Goal: Transaction & Acquisition: Obtain resource

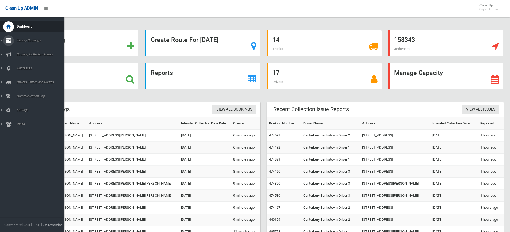
click at [35, 39] on span "Tasks / Bookings" at bounding box center [41, 41] width 53 height 4
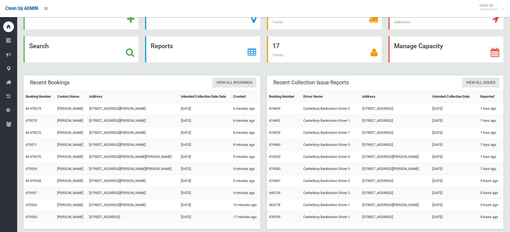
scroll to position [37, 0]
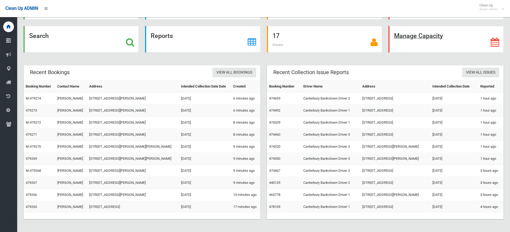
click at [408, 38] on strong "Manage Capacity" at bounding box center [418, 35] width 49 height 7
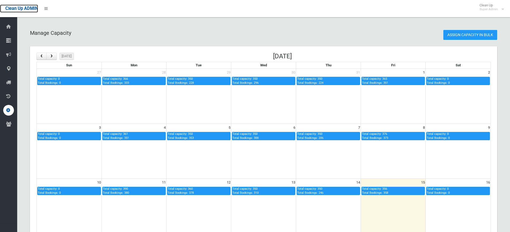
click at [20, 6] on span "Clean Up ADMIN" at bounding box center [21, 8] width 33 height 5
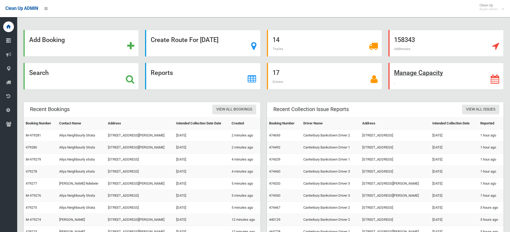
click at [416, 73] on strong "Manage Capacity" at bounding box center [418, 72] width 49 height 7
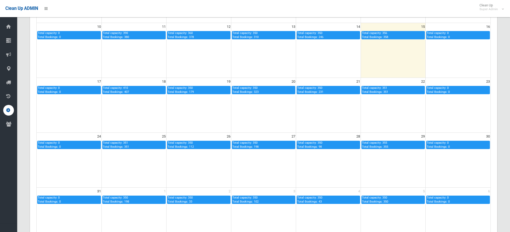
scroll to position [165, 0]
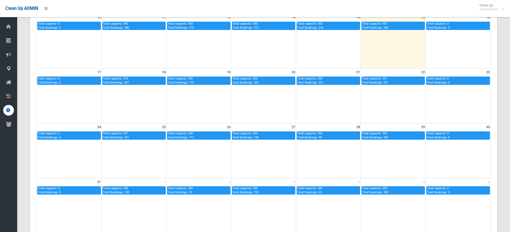
click at [384, 112] on td at bounding box center [393, 96] width 65 height 55
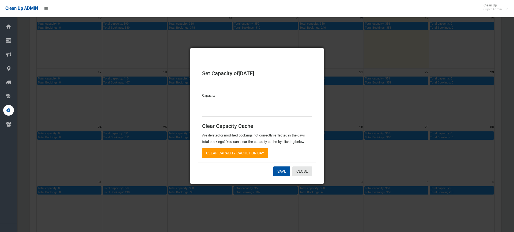
type input "***"
click at [304, 175] on link "Close" at bounding box center [302, 172] width 20 height 10
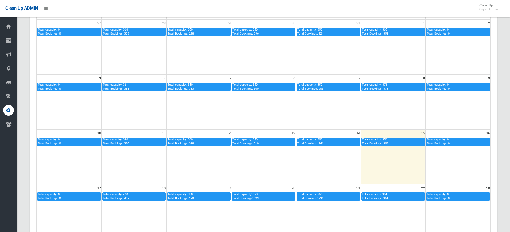
scroll to position [0, 0]
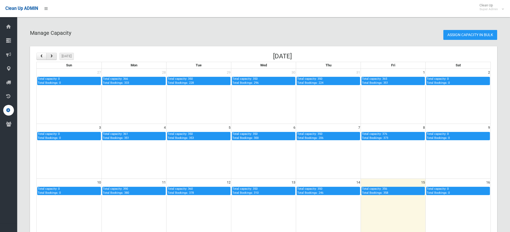
click at [50, 56] on span "button" at bounding box center [52, 56] width 4 height 3
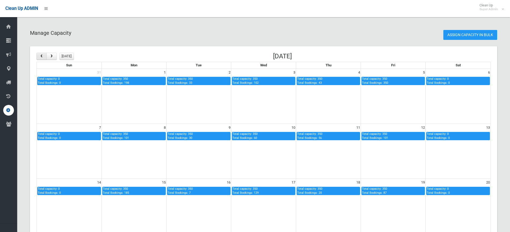
click at [41, 57] on span "button" at bounding box center [41, 56] width 4 height 3
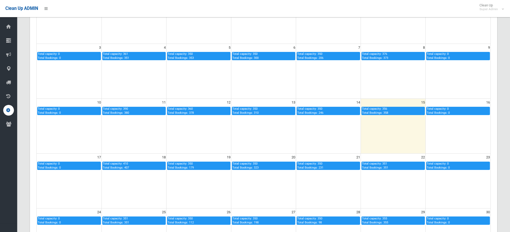
scroll to position [80, 0]
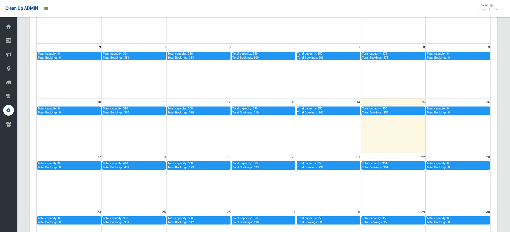
click at [324, 112] on div "Total capacity: 350 Total Bookings: 246" at bounding box center [328, 111] width 62 height 8
type input "***"
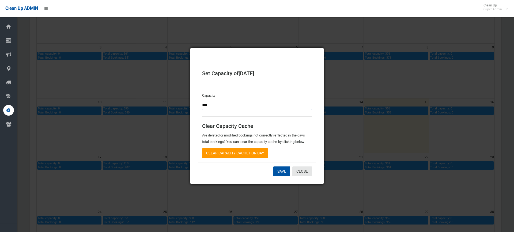
click at [213, 106] on input "***" at bounding box center [257, 105] width 110 height 10
click at [303, 171] on link "Close" at bounding box center [302, 172] width 20 height 10
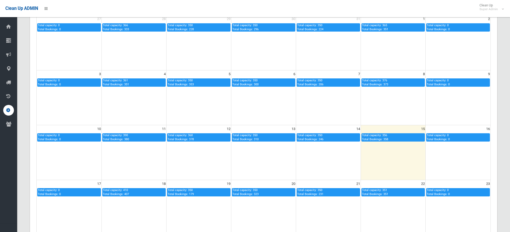
scroll to position [0, 0]
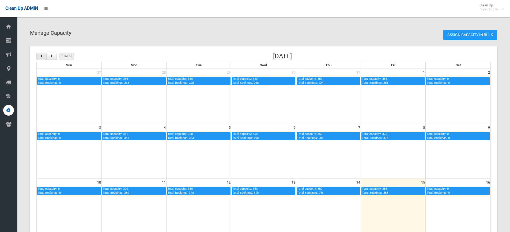
click at [43, 57] on span "button" at bounding box center [41, 56] width 4 height 3
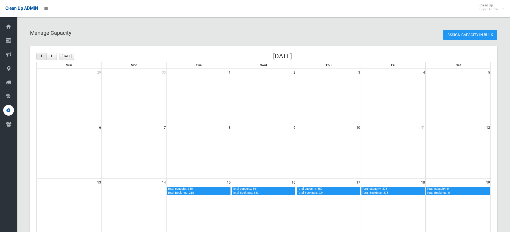
click at [43, 57] on span "button" at bounding box center [41, 56] width 4 height 3
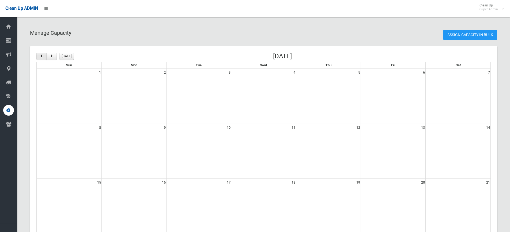
click at [43, 57] on span "button" at bounding box center [41, 56] width 4 height 3
click at [51, 56] on span "button" at bounding box center [52, 56] width 4 height 3
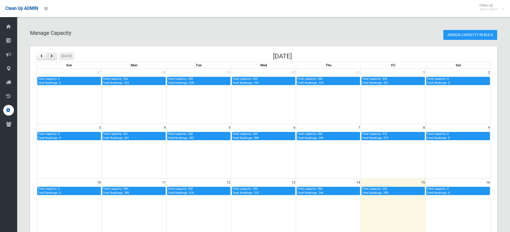
click at [51, 56] on span "button" at bounding box center [52, 56] width 4 height 3
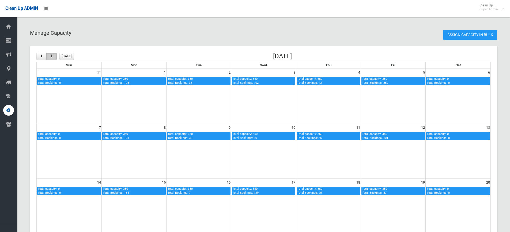
click at [51, 56] on span "button" at bounding box center [52, 56] width 4 height 3
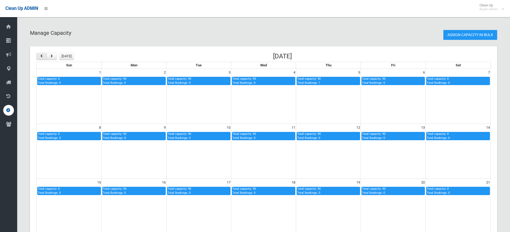
click at [42, 56] on span "button" at bounding box center [41, 56] width 4 height 3
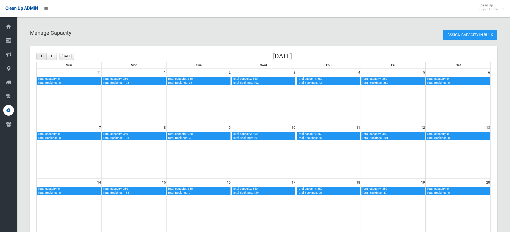
click at [42, 56] on span "button" at bounding box center [41, 56] width 4 height 3
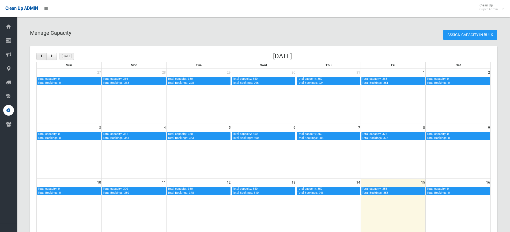
click at [42, 56] on span "button" at bounding box center [41, 56] width 4 height 3
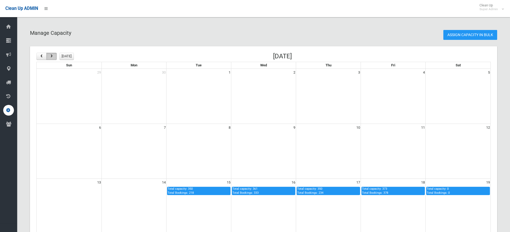
click at [53, 58] on span "button" at bounding box center [52, 56] width 4 height 3
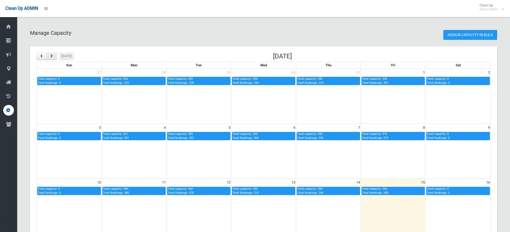
click at [52, 57] on span "button" at bounding box center [52, 56] width 4 height 3
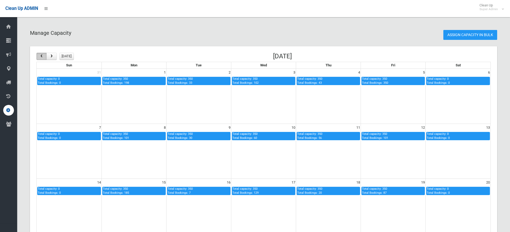
click at [42, 55] on span "button" at bounding box center [41, 56] width 4 height 3
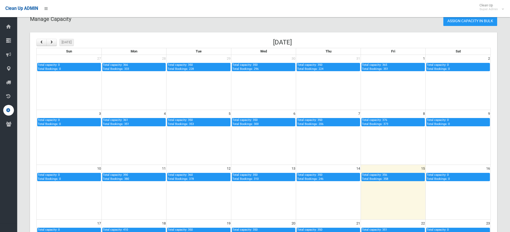
scroll to position [27, 0]
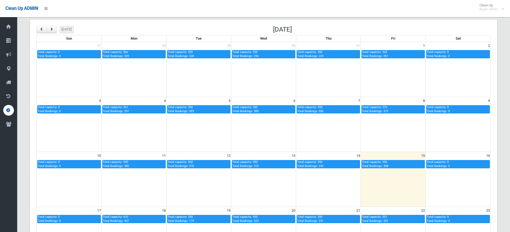
click at [131, 54] on div "Total capacity: 366 Total Bookings: 333" at bounding box center [134, 54] width 62 height 8
type input "***"
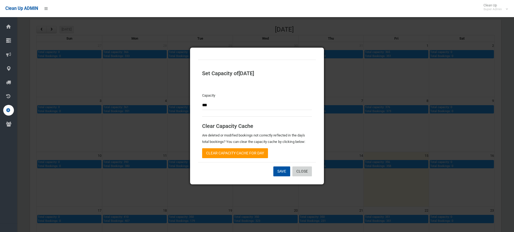
click at [307, 172] on link "Close" at bounding box center [302, 172] width 20 height 10
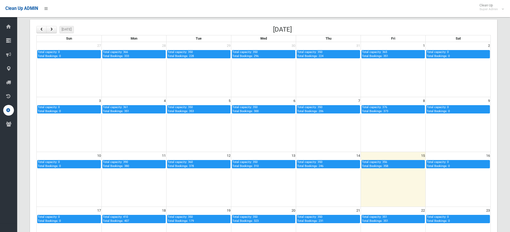
scroll to position [0, 0]
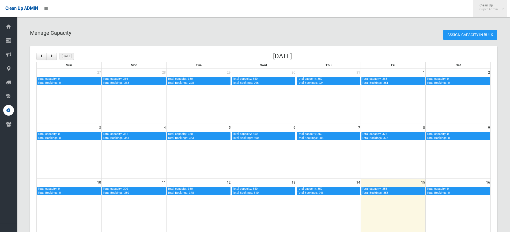
click at [499, 8] on span "Clean Up Super Admin" at bounding box center [490, 7] width 27 height 8
click at [379, 27] on div "Manage Capacity Assign Capacity in Bulk today August 2025 Sun Mon Tue Wed Thu F…" at bounding box center [263, 215] width 493 height 418
click at [456, 34] on link "Assign Capacity in Bulk" at bounding box center [470, 35] width 54 height 10
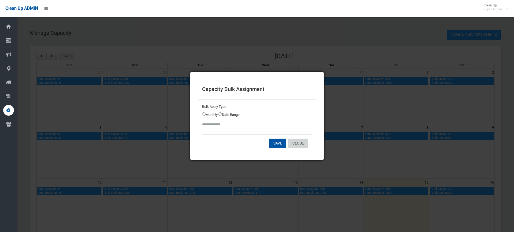
click at [294, 142] on link "Close" at bounding box center [298, 144] width 20 height 10
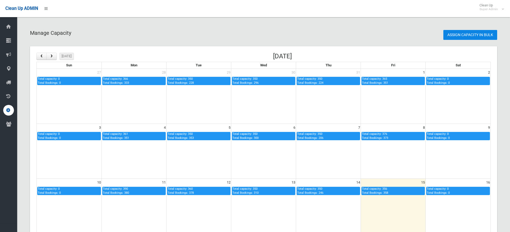
click at [456, 35] on link "Assign Capacity in Bulk" at bounding box center [470, 35] width 54 height 10
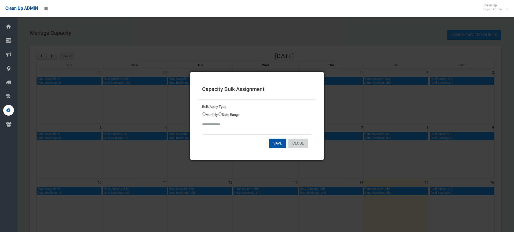
click at [299, 143] on link "Close" at bounding box center [298, 144] width 20 height 10
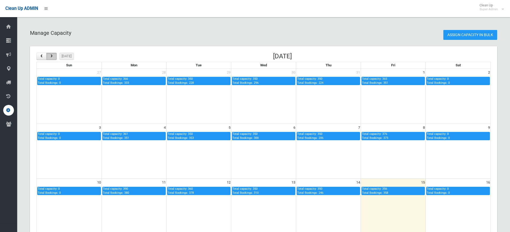
click at [52, 56] on span "button" at bounding box center [52, 56] width 4 height 3
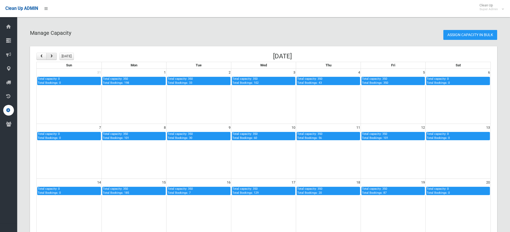
click at [52, 56] on span "button" at bounding box center [52, 56] width 4 height 3
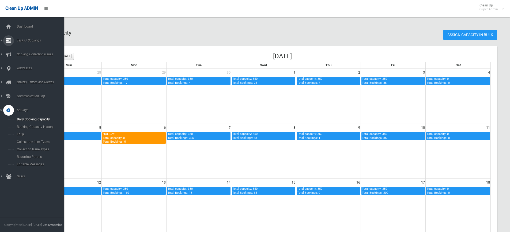
click at [24, 39] on span "Tasks / Bookings" at bounding box center [41, 41] width 53 height 4
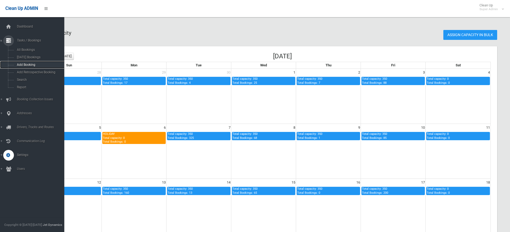
click at [25, 65] on span "Add Booking" at bounding box center [39, 65] width 48 height 4
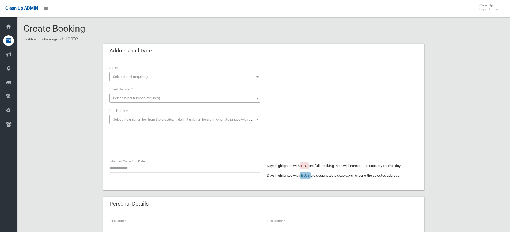
click at [181, 79] on span "Select street (required)" at bounding box center [185, 76] width 148 height 7
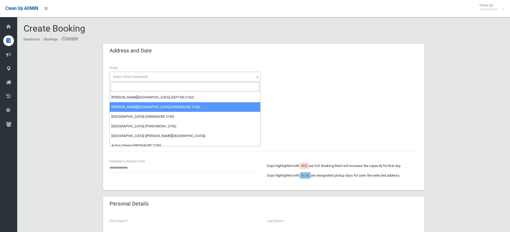
select select "****"
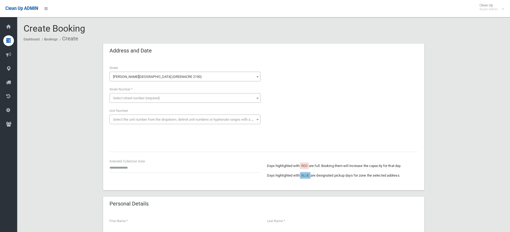
click at [140, 92] on div "Loading * * * * ** * ** * ** ** ** ** ** ** ** ** ** ** ** ** *** ** ** ** ** *…" at bounding box center [185, 94] width 151 height 16
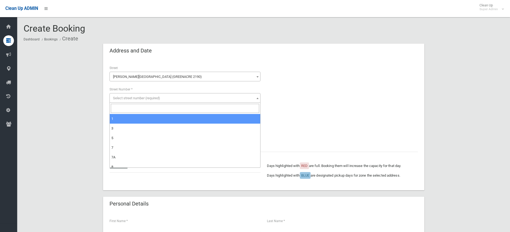
click at [140, 99] on span "Select street number (required)" at bounding box center [136, 98] width 47 height 4
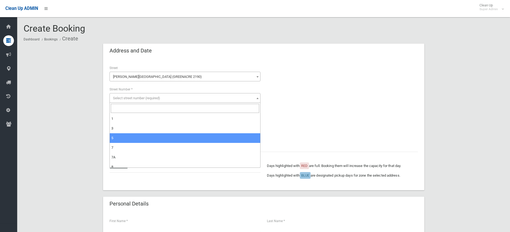
select select "*"
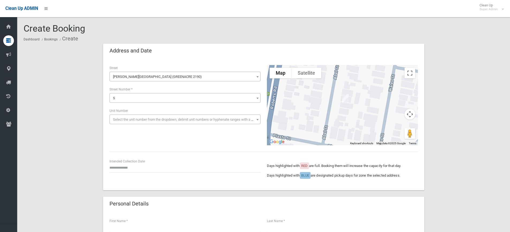
scroll to position [27, 0]
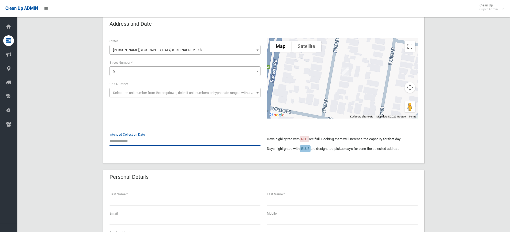
click at [139, 143] on input "text" at bounding box center [185, 141] width 151 height 10
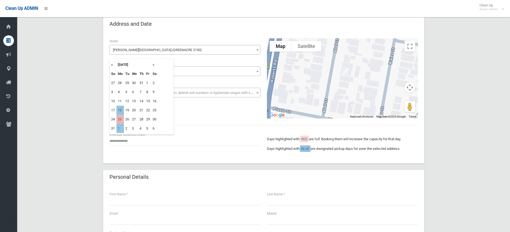
click at [120, 119] on td "25" at bounding box center [119, 119] width 7 height 9
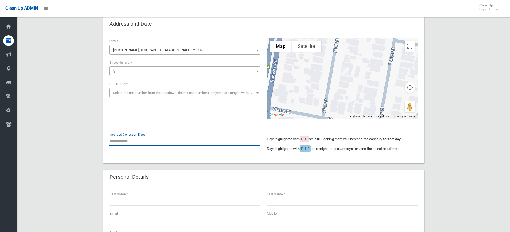
click at [132, 139] on input "text" at bounding box center [185, 141] width 151 height 10
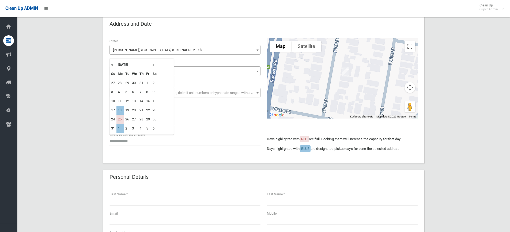
click at [279, 147] on p "Days highlighted with BLUE are designated pickup days for zone the selected add…" at bounding box center [342, 149] width 151 height 6
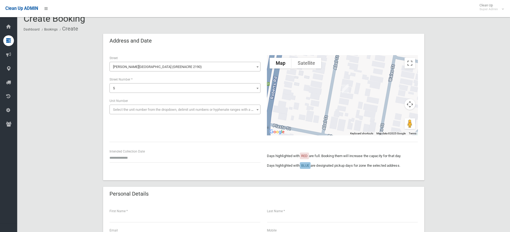
scroll to position [0, 0]
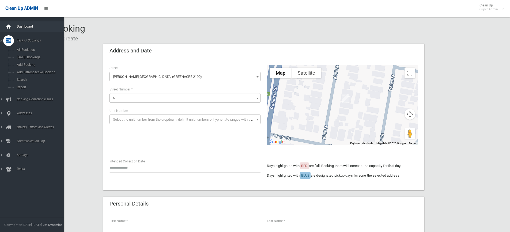
click at [11, 23] on icon at bounding box center [9, 26] width 6 height 11
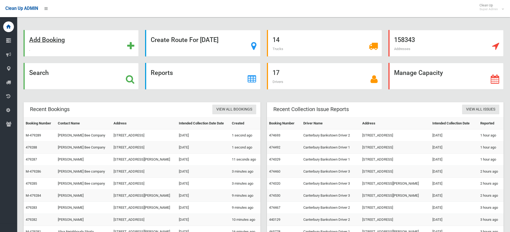
click at [34, 39] on strong "Add Booking" at bounding box center [47, 39] width 36 height 7
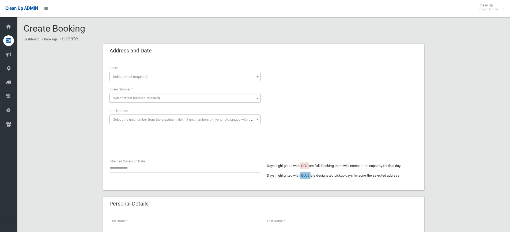
click at [172, 73] on span "Select street (required)" at bounding box center [185, 76] width 148 height 7
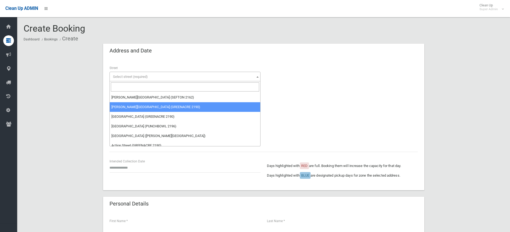
select select "****"
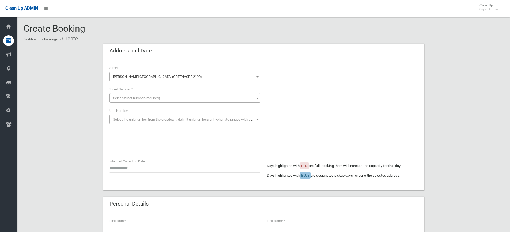
click at [135, 98] on span "Select street number (required)" at bounding box center [136, 98] width 47 height 4
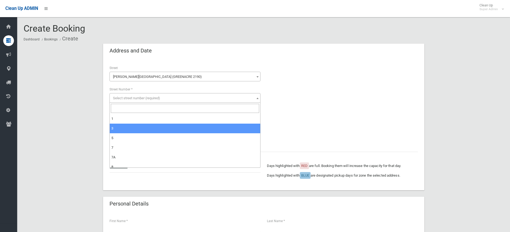
select select "*"
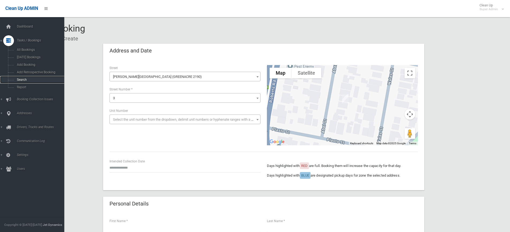
click at [25, 79] on span "Search" at bounding box center [39, 80] width 48 height 4
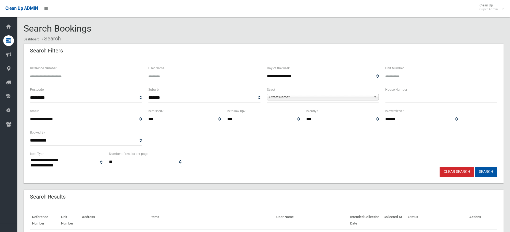
select select
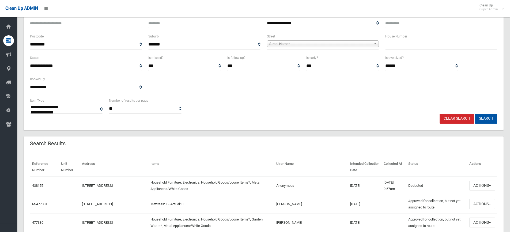
scroll to position [54, 0]
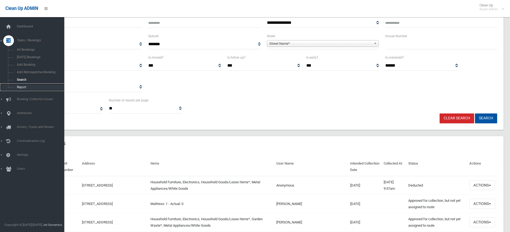
click at [24, 88] on span "Report" at bounding box center [39, 87] width 48 height 4
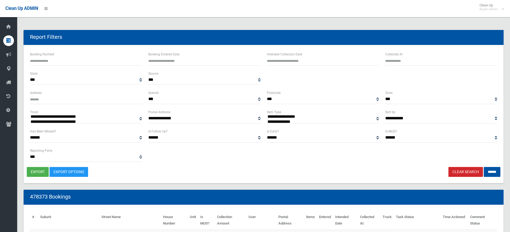
select select
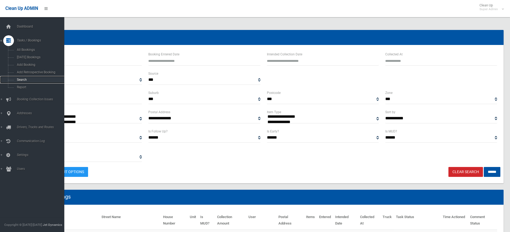
click at [30, 80] on span "Search" at bounding box center [39, 80] width 48 height 4
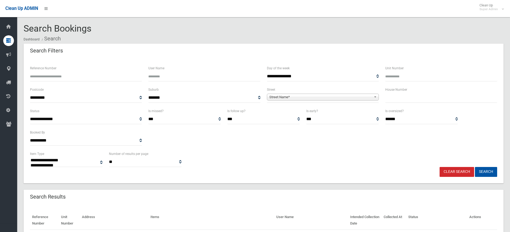
select select
click at [62, 77] on input "Reference Number" at bounding box center [86, 76] width 112 height 10
click at [155, 75] on input "User Name" at bounding box center [204, 76] width 112 height 10
click at [57, 95] on select "********* **** **** **** **** **** **** **** **** **** **** **** **** **** ****…" at bounding box center [86, 98] width 112 height 10
click at [277, 182] on div "**********" at bounding box center [264, 121] width 480 height 125
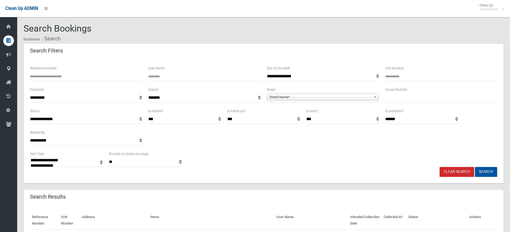
click at [274, 98] on span "Street Name*" at bounding box center [320, 97] width 102 height 6
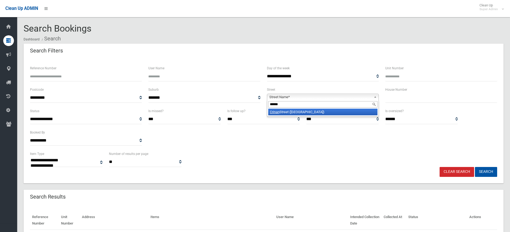
type input "******"
click at [275, 113] on em "Crinan" at bounding box center [275, 112] width 10 height 4
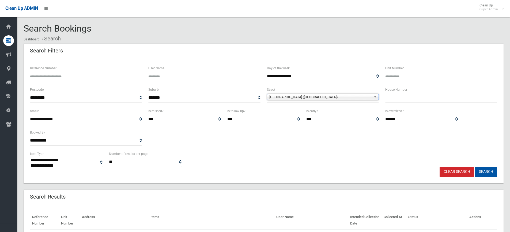
click at [396, 97] on input "text" at bounding box center [441, 98] width 112 height 10
type input "**"
click at [475, 167] on button "Search" at bounding box center [486, 172] width 22 height 10
click at [489, 170] on button "Search" at bounding box center [486, 172] width 22 height 10
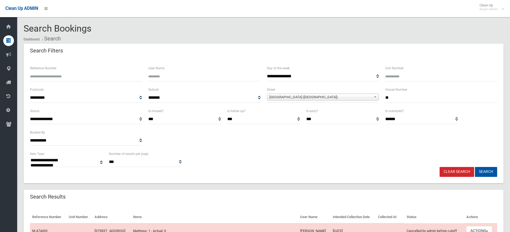
select select
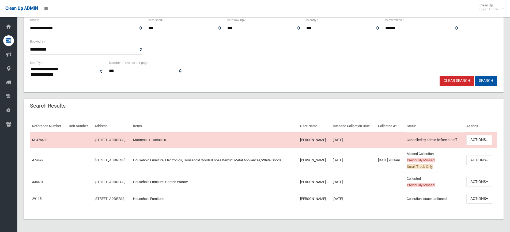
scroll to position [104, 0]
click at [488, 160] on span "button" at bounding box center [487, 160] width 2 height 1
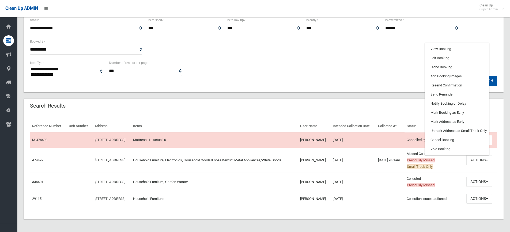
click at [241, 99] on div "Search Results" at bounding box center [264, 106] width 480 height 15
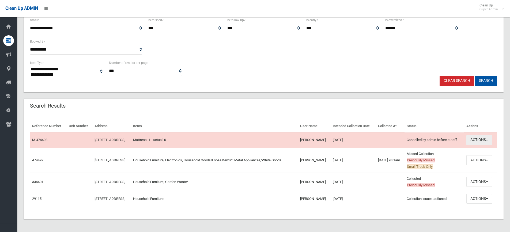
click at [479, 135] on button "Actions" at bounding box center [479, 140] width 26 height 10
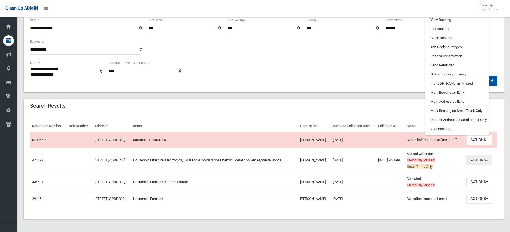
click at [484, 156] on button "Actions" at bounding box center [479, 160] width 26 height 10
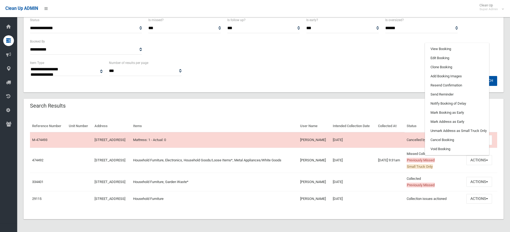
click at [222, 99] on div "Search Results" at bounding box center [264, 106] width 480 height 15
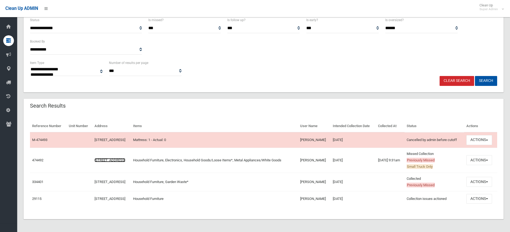
click at [96, 158] on link "[STREET_ADDRESS]" at bounding box center [110, 160] width 31 height 4
click at [36, 158] on link "474492" at bounding box center [37, 160] width 11 height 4
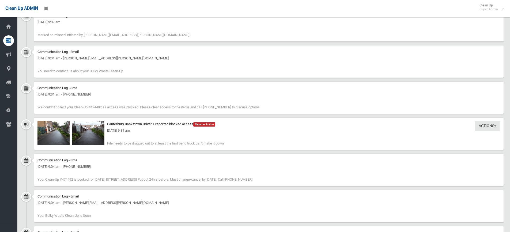
scroll to position [492, 0]
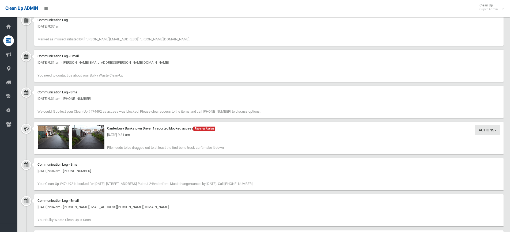
click at [55, 138] on img at bounding box center [53, 137] width 32 height 24
click at [129, 103] on div "Communication Log - Sms [DATE] 9:31 am - [PHONE_NUMBER] We couldn't collect you…" at bounding box center [268, 102] width 469 height 32
drag, startPoint x: 107, startPoint y: 112, endPoint x: 156, endPoint y: 111, distance: 48.7
click at [156, 111] on span "We couldn't collect your Clean-Up #474492 as access was blocked. Please clear a…" at bounding box center [148, 112] width 223 height 4
click at [173, 109] on div "Communication Log - Sms [DATE] 9:31 am - [PHONE_NUMBER] We couldn't collect you…" at bounding box center [268, 102] width 469 height 32
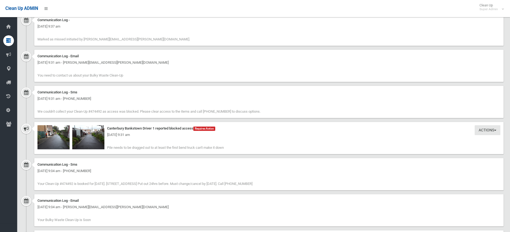
scroll to position [465, 0]
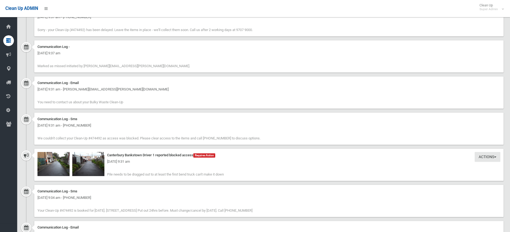
click at [91, 164] on div "[DATE] 9:31 am" at bounding box center [268, 161] width 463 height 6
click at [88, 162] on div "[DATE] 9:31 am" at bounding box center [268, 161] width 463 height 6
click at [88, 169] on img at bounding box center [88, 164] width 32 height 24
click at [54, 161] on div "[DATE] 9:31 am" at bounding box center [268, 161] width 463 height 6
click at [51, 168] on img at bounding box center [53, 164] width 32 height 24
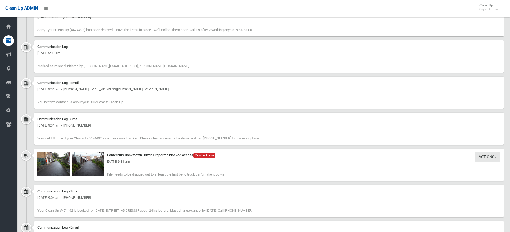
drag, startPoint x: 142, startPoint y: 154, endPoint x: 171, endPoint y: 157, distance: 28.7
click at [171, 157] on div "Canterbury Bankstown Driver 1 reported blocked access Requires Action" at bounding box center [268, 155] width 463 height 6
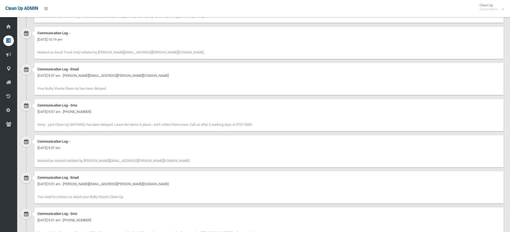
scroll to position [358, 0]
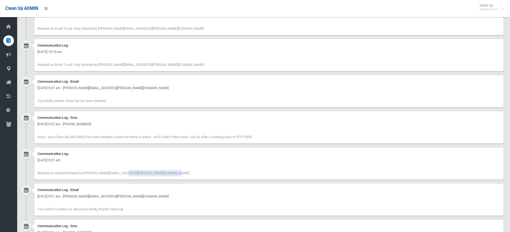
drag, startPoint x: 88, startPoint y: 173, endPoint x: 131, endPoint y: 172, distance: 42.6
click at [131, 172] on span "Marked as missed initiated by ruth.finlayson@cbcity.nsw.gov.au." at bounding box center [113, 173] width 153 height 4
click at [135, 171] on span "Marked as missed initiated by ruth.finlayson@cbcity.nsw.gov.au." at bounding box center [113, 173] width 153 height 4
click at [136, 159] on div "Friday 15th August 2025 - 9:37 am" at bounding box center [268, 160] width 463 height 6
drag, startPoint x: 44, startPoint y: 64, endPoint x: 78, endPoint y: 65, distance: 34.3
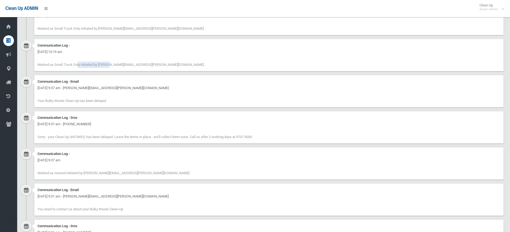
click at [78, 65] on span "Marked as Small Truck Only initiated by annette.stewart@cbcity.nsw.gov.au." at bounding box center [120, 65] width 167 height 4
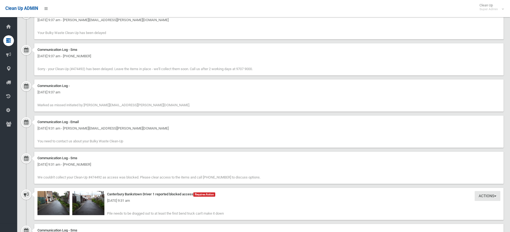
scroll to position [438, 0]
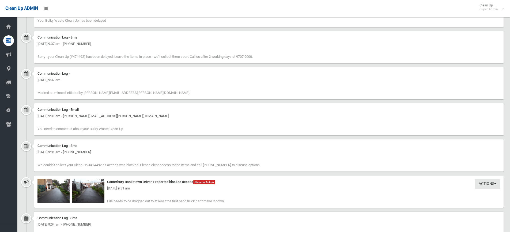
drag, startPoint x: 144, startPoint y: 163, endPoint x: 245, endPoint y: 165, distance: 101.2
click at [245, 165] on span "We couldn't collect your Clean-Up #474492 as access was blocked. Please clear a…" at bounding box center [148, 165] width 223 height 4
click at [248, 165] on span "We couldn't collect your Clean-Up #474492 as access was blocked. Please clear a…" at bounding box center [148, 165] width 223 height 4
click at [217, 165] on span "We couldn't collect your Clean-Up #474492 as access was blocked. Please clear a…" at bounding box center [148, 165] width 223 height 4
drag, startPoint x: 64, startPoint y: 43, endPoint x: 101, endPoint y: 44, distance: 37.8
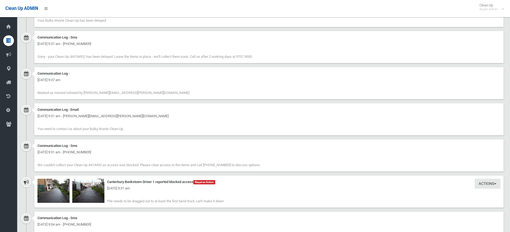
click at [101, 44] on div "Friday 15th August 2025 - 9:37 am - +61431843522" at bounding box center [268, 44] width 463 height 6
drag, startPoint x: 45, startPoint y: 74, endPoint x: 74, endPoint y: 78, distance: 30.0
click at [74, 78] on div "Communication Log - Friday 15th August 2025 - 9:37 am Marked as missed initiate…" at bounding box center [268, 83] width 469 height 32
click at [63, 95] on div "Communication Log - Friday 15th August 2025 - 9:37 am Marked as missed initiate…" at bounding box center [268, 83] width 469 height 32
drag, startPoint x: 67, startPoint y: 92, endPoint x: 138, endPoint y: 94, distance: 70.4
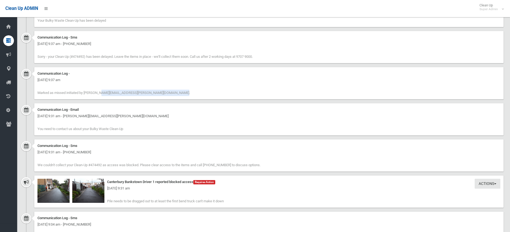
click at [138, 94] on div "Communication Log - Friday 15th August 2025 - 9:37 am Marked as missed initiate…" at bounding box center [268, 83] width 469 height 32
drag, startPoint x: 39, startPoint y: 79, endPoint x: 134, endPoint y: 94, distance: 96.2
click at [134, 94] on div "Communication Log - Friday 15th August 2025 - 9:37 am Marked as missed initiate…" at bounding box center [268, 83] width 469 height 32
click at [156, 92] on div "Communication Log - Friday 15th August 2025 - 9:37 am Marked as missed initiate…" at bounding box center [268, 83] width 469 height 32
click at [122, 193] on div "Actions Take Action Canterbury Bankstown Driver 1 reported blocked access Requi…" at bounding box center [268, 192] width 469 height 32
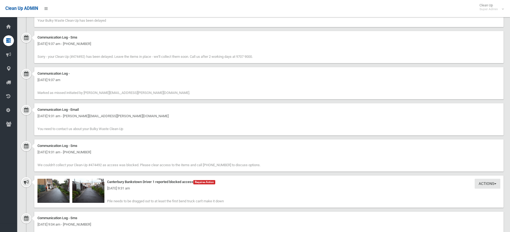
drag, startPoint x: 192, startPoint y: 183, endPoint x: 164, endPoint y: 183, distance: 28.7
click at [164, 183] on div "Canterbury Bankstown Driver 1 reported blocked access Requires Action" at bounding box center [268, 182] width 463 height 6
click at [127, 158] on div "Communication Log - Sms Friday 15th August 2025 - 9:31 am - +61431843522 We cou…" at bounding box center [268, 155] width 469 height 32
click at [130, 116] on div "Friday 15th August 2025 - 9:31 am - rebecca.k.yang@hotmail.com" at bounding box center [268, 116] width 463 height 6
drag, startPoint x: 47, startPoint y: 163, endPoint x: 101, endPoint y: 162, distance: 54.1
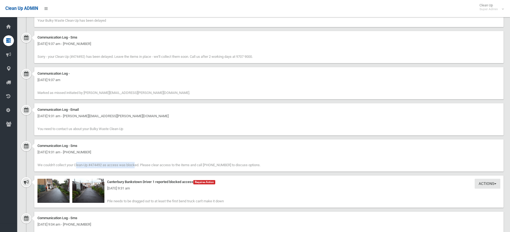
click at [101, 162] on div "Communication Log - Sms Friday 15th August 2025 - 9:31 am - +61431843522 We cou…" at bounding box center [268, 155] width 469 height 32
click at [120, 164] on span "We couldn't collect your Clean-Up #474492 as access was blocked. Please clear a…" at bounding box center [148, 165] width 223 height 4
drag, startPoint x: 84, startPoint y: 91, endPoint x: 108, endPoint y: 93, distance: 25.0
click at [108, 93] on span "Marked as missed initiated by ruth.finlayson@cbcity.nsw.gov.au." at bounding box center [113, 93] width 153 height 4
click at [84, 81] on div "Friday 15th August 2025 - 9:37 am" at bounding box center [268, 80] width 463 height 6
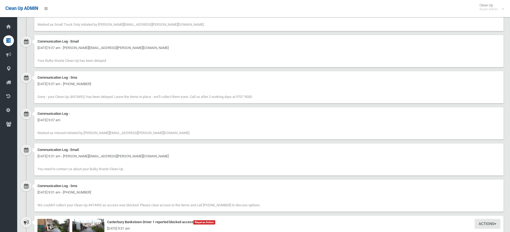
scroll to position [385, 0]
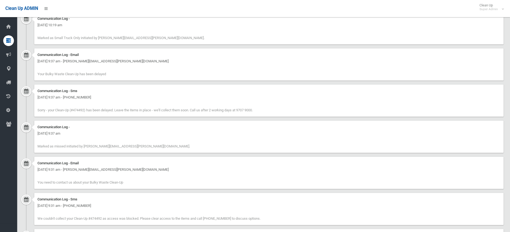
drag, startPoint x: 50, startPoint y: 96, endPoint x: 134, endPoint y: 101, distance: 83.9
click at [134, 101] on div "Friday 15th August 2025 - 9:37 am - +61431843522" at bounding box center [268, 97] width 463 height 6
drag, startPoint x: 40, startPoint y: 54, endPoint x: 103, endPoint y: 55, distance: 62.1
click at [103, 55] on div "Communication Log - Email" at bounding box center [268, 55] width 463 height 6
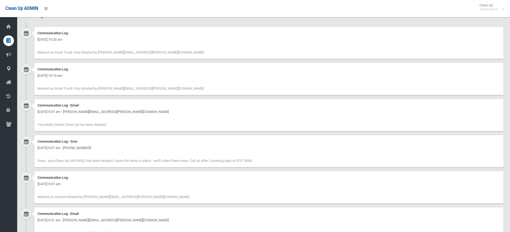
scroll to position [304, 0]
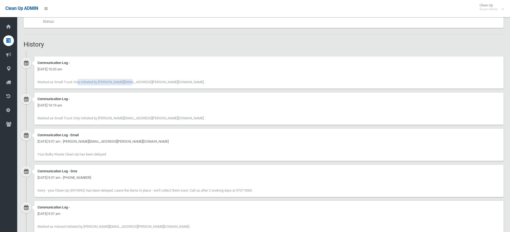
drag, startPoint x: 43, startPoint y: 81, endPoint x: 95, endPoint y: 85, distance: 52.1
click at [95, 85] on div "Communication Log - Friday 15th August 2025 - 10:20 am Marked as Small Truck On…" at bounding box center [268, 72] width 469 height 32
click at [105, 112] on div "Communication Log - Friday 15th August 2025 - 10:19 am Marked as Small Truck On…" at bounding box center [268, 109] width 469 height 32
drag, startPoint x: 151, startPoint y: 83, endPoint x: 72, endPoint y: 85, distance: 79.3
click at [72, 85] on div "Communication Log - Friday 15th August 2025 - 10:20 am Marked as Small Truck On…" at bounding box center [268, 72] width 469 height 32
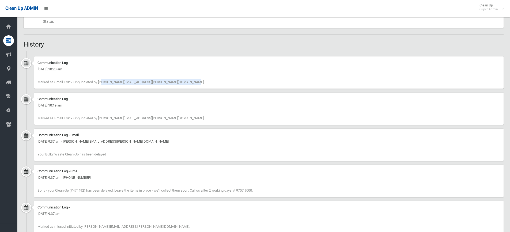
drag, startPoint x: 88, startPoint y: 106, endPoint x: 93, endPoint y: 106, distance: 5.4
click at [93, 106] on div "Friday 15th August 2025 - 10:19 am" at bounding box center [268, 105] width 463 height 6
click at [115, 118] on span "Marked as Small Truck Only initiated by annette.stewart@cbcity.nsw.gov.au." at bounding box center [120, 118] width 167 height 4
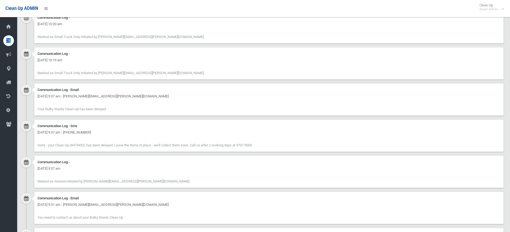
scroll to position [358, 0]
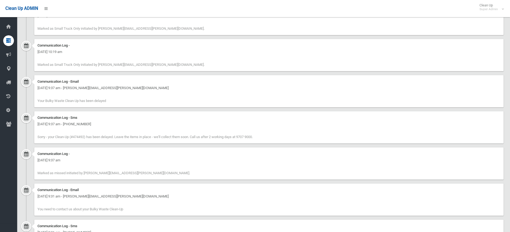
drag, startPoint x: 78, startPoint y: 137, endPoint x: 227, endPoint y: 137, distance: 149.7
click at [227, 137] on span "Sorry - your Clean-Up (#474492) has been delayed. Leave the items in place - we…" at bounding box center [144, 137] width 215 height 4
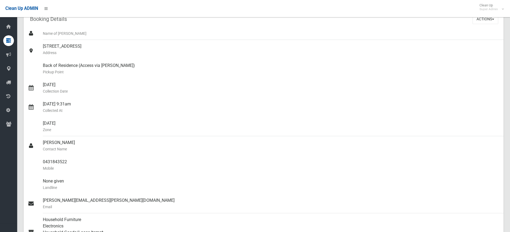
scroll to position [37, 0]
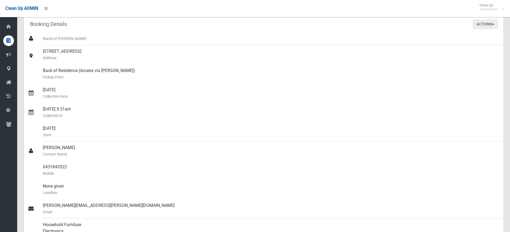
click at [489, 21] on button "Actions" at bounding box center [486, 24] width 26 height 10
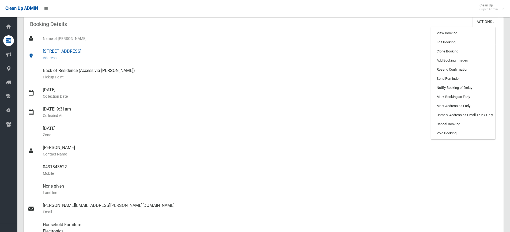
click at [90, 51] on div "15 Crinan Street, HURLSTONE PARK NSW 2193 Address" at bounding box center [271, 54] width 456 height 19
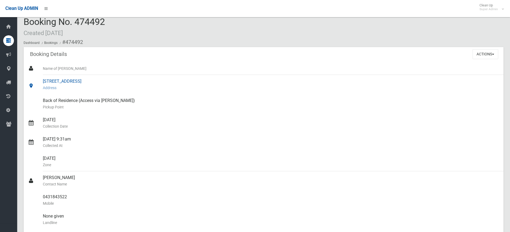
scroll to position [0, 0]
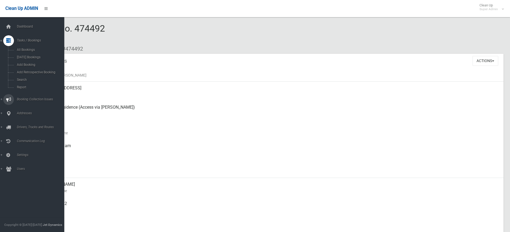
click at [36, 100] on span "Booking Collection Issues" at bounding box center [41, 99] width 53 height 4
click at [22, 64] on span "All Reported Issues" at bounding box center [39, 64] width 48 height 4
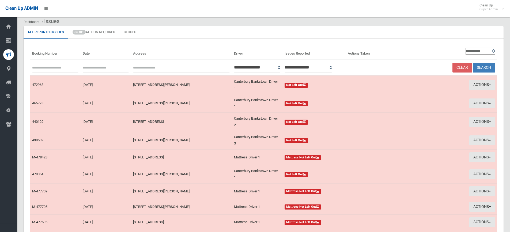
scroll to position [27, 0]
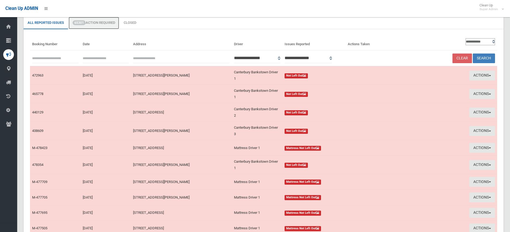
click at [107, 22] on link "65301 Action Required" at bounding box center [94, 23] width 51 height 12
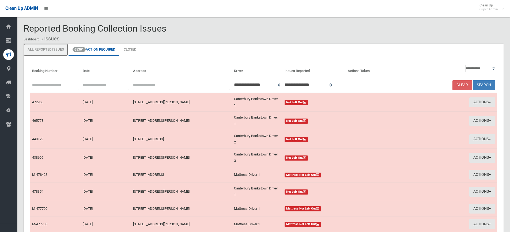
click at [43, 50] on link "All Reported Issues" at bounding box center [46, 50] width 44 height 12
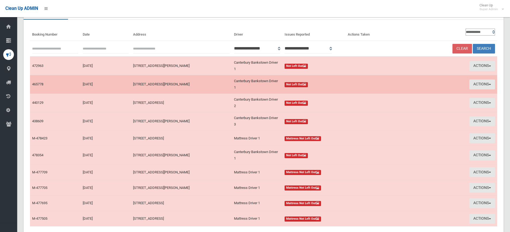
scroll to position [27, 0]
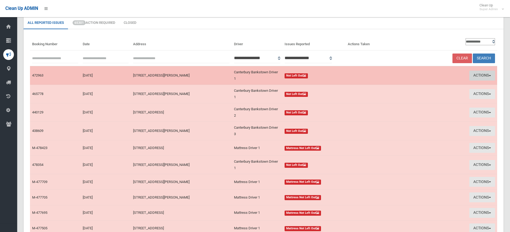
click at [477, 75] on button "Actions" at bounding box center [482, 76] width 26 height 10
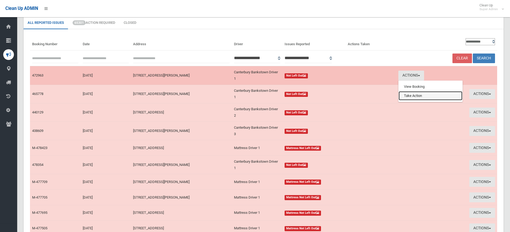
click at [409, 97] on link "Take Action" at bounding box center [431, 95] width 64 height 9
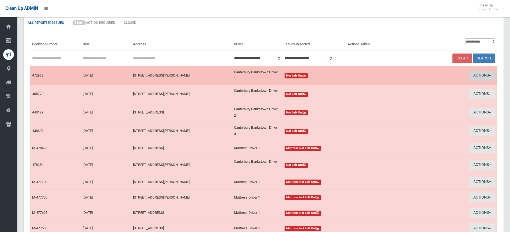
click at [480, 76] on button "Actions" at bounding box center [482, 76] width 26 height 10
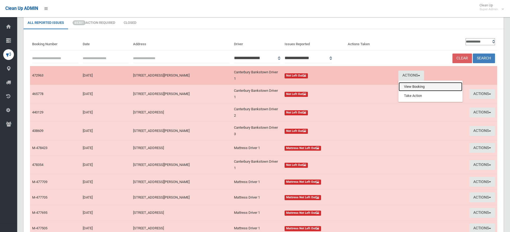
click at [413, 88] on link "View Booking" at bounding box center [431, 86] width 64 height 9
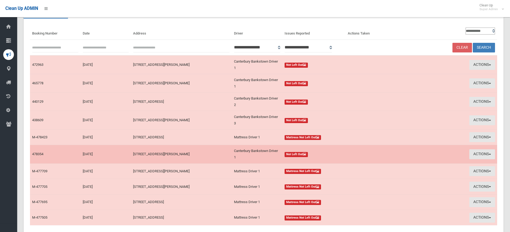
scroll to position [0, 0]
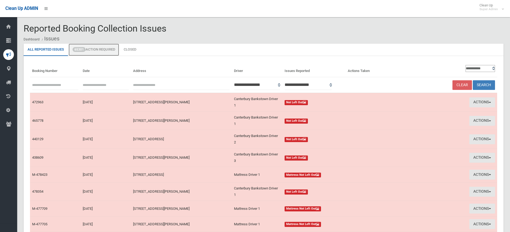
click at [100, 49] on link "65301 Action Required" at bounding box center [94, 50] width 51 height 12
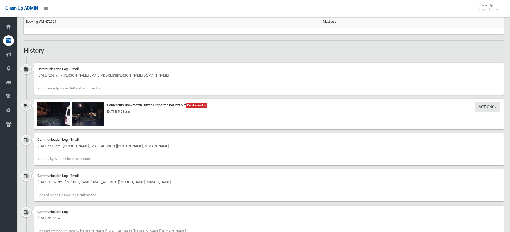
scroll to position [375, 0]
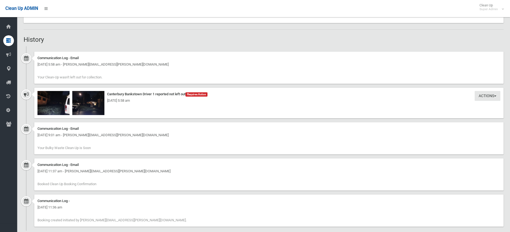
click at [55, 101] on div "[DATE] 5:58 am" at bounding box center [268, 100] width 463 height 6
click at [55, 105] on img at bounding box center [53, 103] width 32 height 24
click at [87, 111] on img at bounding box center [88, 103] width 32 height 24
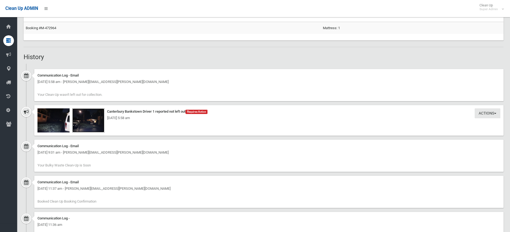
scroll to position [348, 0]
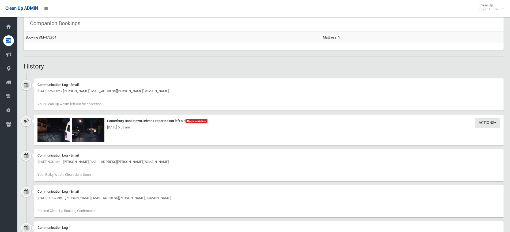
drag, startPoint x: 99, startPoint y: 91, endPoint x: 140, endPoint y: 93, distance: 41.5
click at [140, 93] on div "Friday 15th August 2025 - 5:58 am - isabel.dealy@home.nsw.gov.au" at bounding box center [268, 91] width 463 height 6
click at [75, 105] on span "Your Clean-Up wasn't left out for collection." at bounding box center [69, 104] width 65 height 4
drag, startPoint x: 118, startPoint y: 90, endPoint x: 149, endPoint y: 90, distance: 31.3
click at [149, 90] on div "Friday 15th August 2025 - 5:58 am - isabel.dealy@home.nsw.gov.au" at bounding box center [268, 91] width 463 height 6
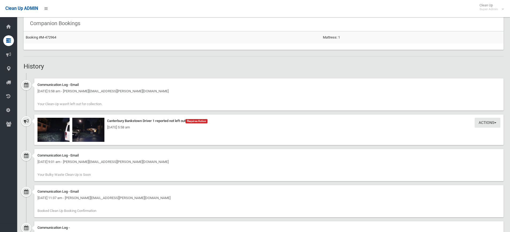
click at [149, 90] on div "Friday 15th August 2025 - 5:58 am - isabel.dealy@home.nsw.gov.au" at bounding box center [268, 91] width 463 height 6
drag, startPoint x: 109, startPoint y: 104, endPoint x: 49, endPoint y: 104, distance: 59.7
click at [49, 104] on div "Communication Log - Email Friday 15th August 2025 - 5:58 am - isabel.dealy@home…" at bounding box center [268, 94] width 469 height 32
click at [49, 104] on span "Your Clean-Up wasn't left out for collection." at bounding box center [69, 104] width 65 height 4
click at [115, 98] on div "Communication Log - Email Friday 15th August 2025 - 5:58 am - isabel.dealy@home…" at bounding box center [268, 94] width 469 height 32
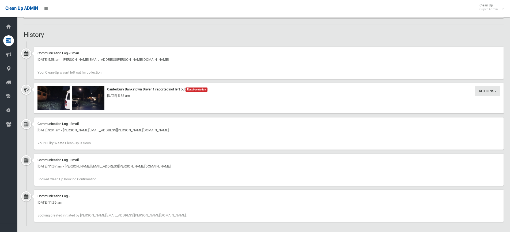
scroll to position [383, 0]
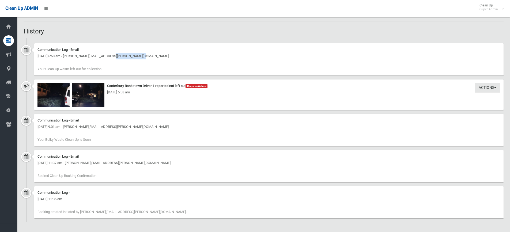
drag, startPoint x: 75, startPoint y: 57, endPoint x: 103, endPoint y: 59, distance: 28.2
click at [103, 59] on div "Friday 15th August 2025 - 5:58 am - isabel.dealy@home.nsw.gov.au" at bounding box center [268, 56] width 463 height 6
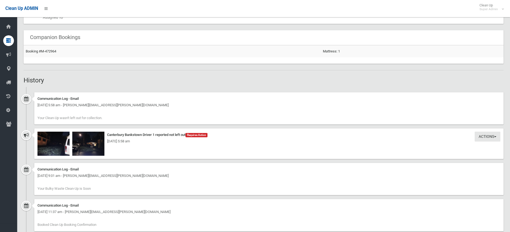
scroll to position [330, 0]
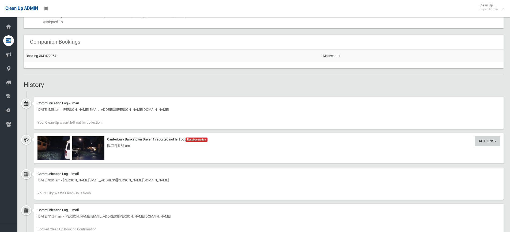
click at [482, 139] on button "Actions" at bounding box center [488, 141] width 26 height 10
click at [237, 83] on h2 "History" at bounding box center [264, 84] width 480 height 7
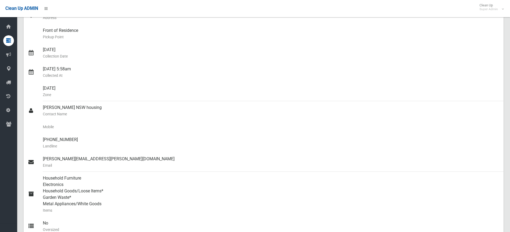
scroll to position [35, 0]
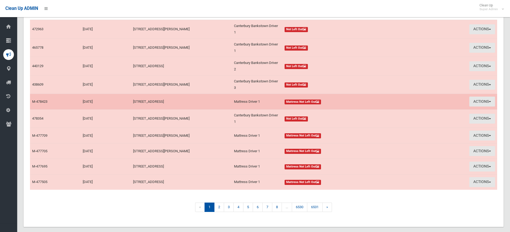
scroll to position [81, 0]
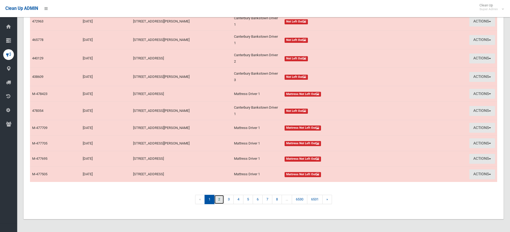
click at [220, 201] on link "2" at bounding box center [219, 199] width 10 height 9
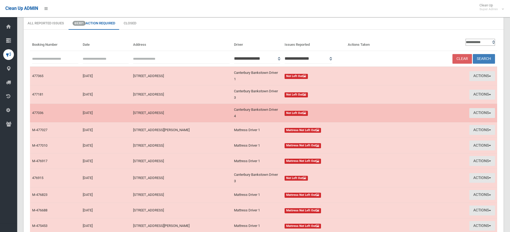
scroll to position [24, 0]
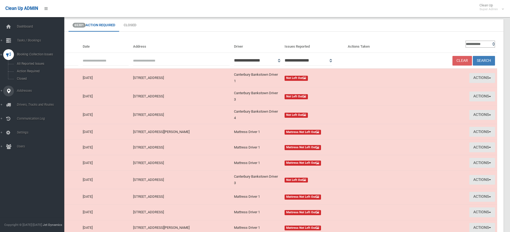
click at [25, 90] on span "Addresses" at bounding box center [41, 91] width 53 height 4
click at [26, 90] on link "Zones" at bounding box center [34, 92] width 68 height 7
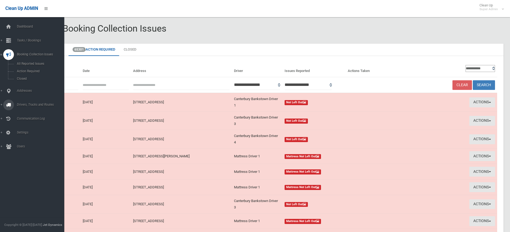
click at [25, 103] on span "Drivers, Trucks and Routes" at bounding box center [41, 105] width 53 height 4
click at [19, 70] on span "Addresses" at bounding box center [41, 68] width 53 height 4
click at [31, 78] on span "All Addresses" at bounding box center [39, 78] width 48 height 4
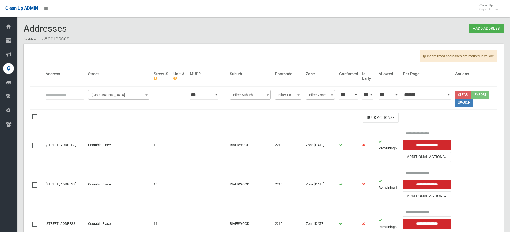
click at [122, 95] on span "[GEOGRAPHIC_DATA]" at bounding box center [118, 94] width 59 height 7
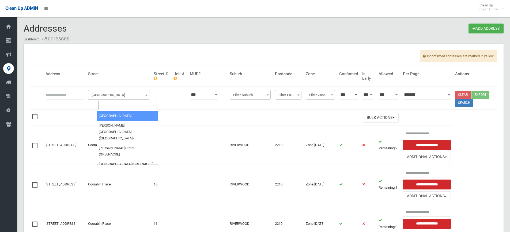
click at [116, 105] on input "search" at bounding box center [127, 105] width 59 height 9
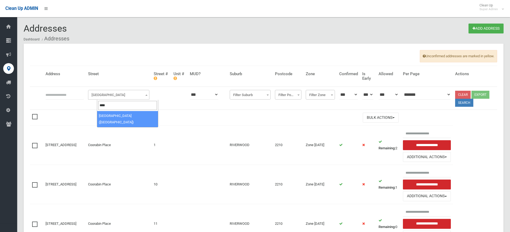
type input "****"
select select "***"
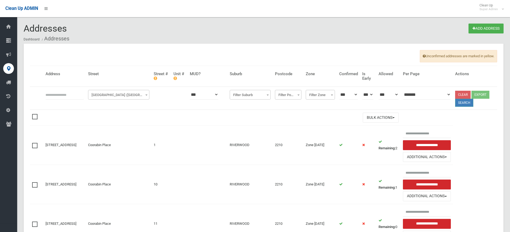
click at [460, 103] on button "Search" at bounding box center [464, 103] width 18 height 8
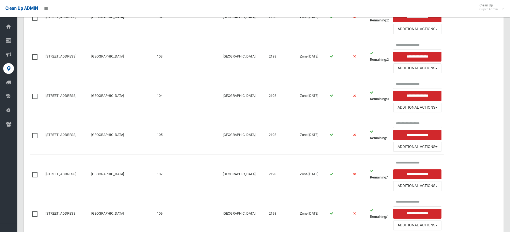
scroll to position [241, 0]
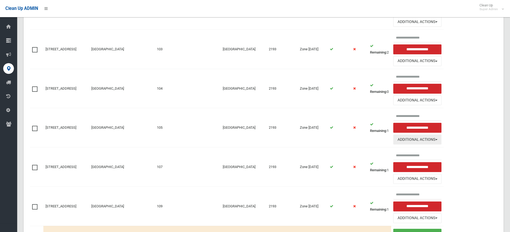
click at [421, 141] on button "Additional Actions" at bounding box center [417, 140] width 48 height 10
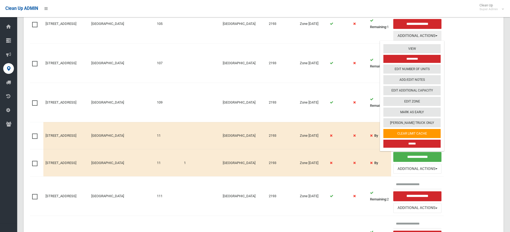
scroll to position [375, 0]
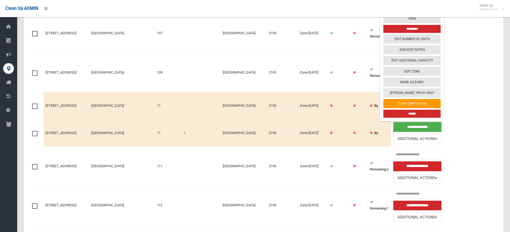
click at [479, 135] on table "**********" at bounding box center [263, 12] width 467 height 642
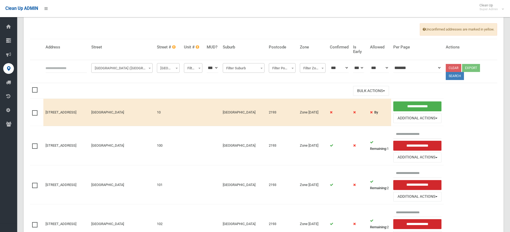
scroll to position [54, 0]
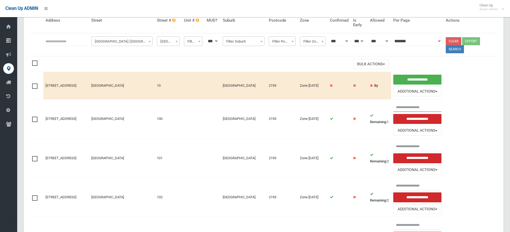
click at [413, 108] on input "text" at bounding box center [417, 107] width 48 height 10
click at [417, 107] on input "text" at bounding box center [417, 107] width 48 height 10
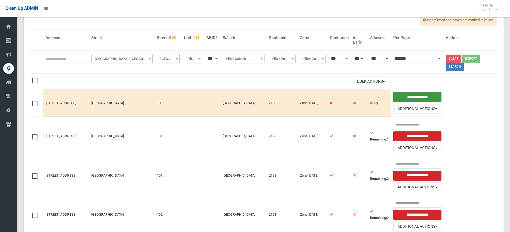
scroll to position [27, 0]
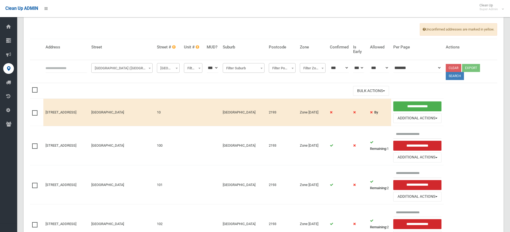
click at [349, 66] on select "*** *** **" at bounding box center [339, 68] width 19 height 10
click at [437, 81] on th "******* ** ** *** ***" at bounding box center [417, 71] width 52 height 23
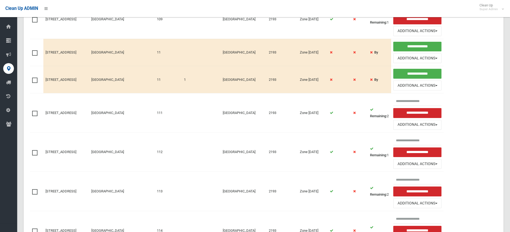
scroll to position [428, 0]
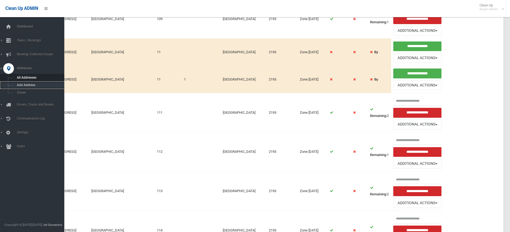
click at [29, 83] on span "Add Address" at bounding box center [39, 85] width 48 height 4
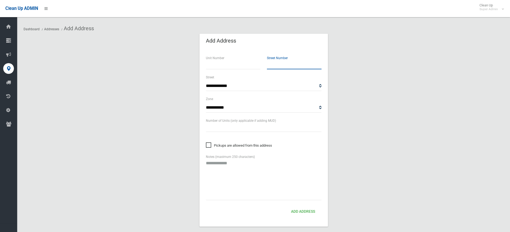
click at [282, 65] on input "text" at bounding box center [294, 64] width 55 height 10
type input "*"
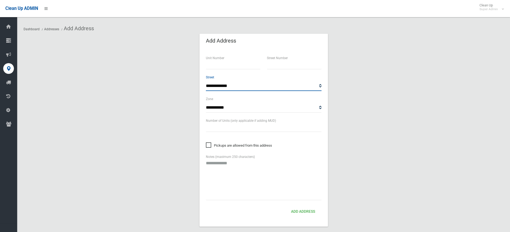
click at [244, 86] on select "**********" at bounding box center [264, 86] width 116 height 10
click at [370, 111] on section "**********" at bounding box center [264, 136] width 480 height 206
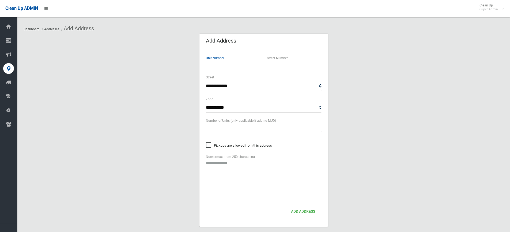
click at [229, 66] on input "number" at bounding box center [233, 64] width 55 height 10
click at [258, 66] on input "**" at bounding box center [233, 64] width 55 height 10
click at [260, 62] on input "*" at bounding box center [233, 64] width 55 height 10
click at [257, 62] on input "*" at bounding box center [233, 64] width 55 height 10
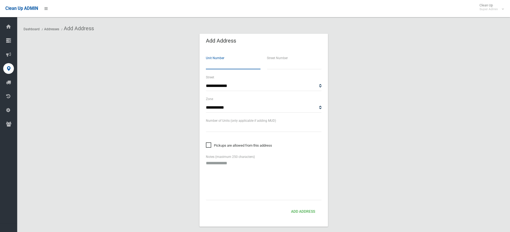
click at [257, 62] on input "*" at bounding box center [233, 64] width 55 height 10
click at [258, 66] on input "*" at bounding box center [233, 64] width 55 height 10
type input "*"
click at [258, 66] on input "*" at bounding box center [233, 64] width 55 height 10
click at [233, 65] on input "*" at bounding box center [233, 64] width 55 height 10
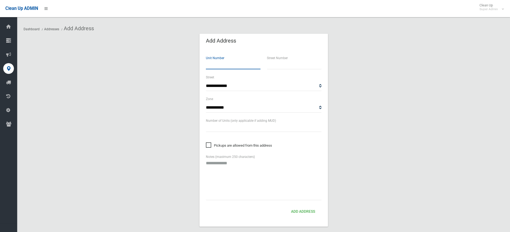
click at [259, 67] on input "number" at bounding box center [233, 64] width 55 height 10
click at [258, 66] on input "**" at bounding box center [233, 64] width 55 height 10
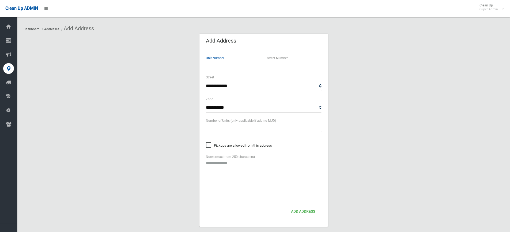
click at [258, 66] on input "**" at bounding box center [233, 64] width 55 height 10
type input "**"
click at [258, 66] on input "**" at bounding box center [233, 64] width 55 height 10
click at [222, 66] on input "**" at bounding box center [233, 64] width 55 height 10
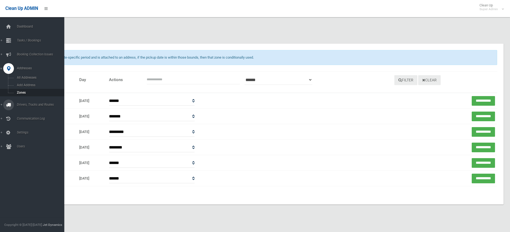
click at [17, 106] on span "Drivers, Trucks and Routes" at bounding box center [41, 105] width 53 height 4
click at [22, 92] on span "Drivers" at bounding box center [39, 92] width 48 height 4
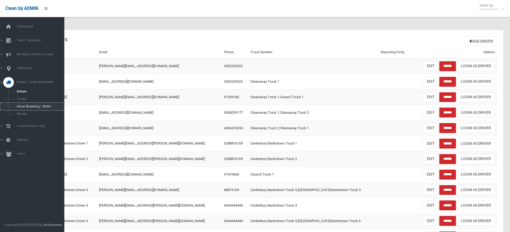
click at [37, 107] on span "Driver Rostering / Shifts" at bounding box center [39, 107] width 48 height 4
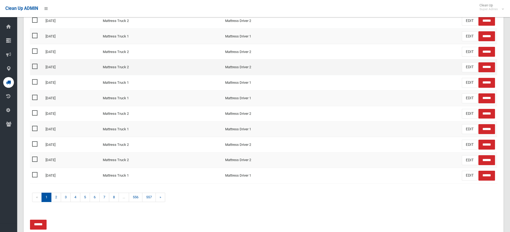
scroll to position [204, 0]
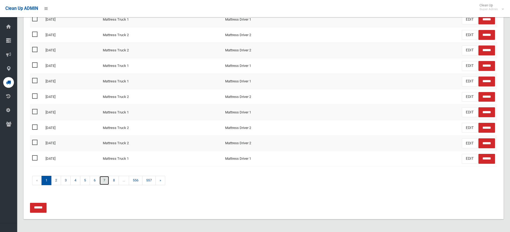
click at [108, 182] on link "7" at bounding box center [104, 180] width 10 height 9
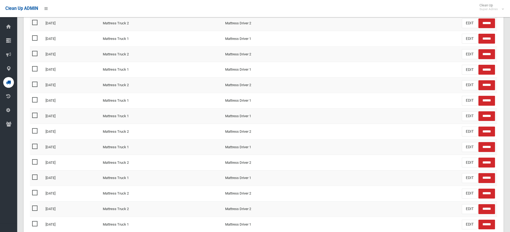
scroll to position [161, 0]
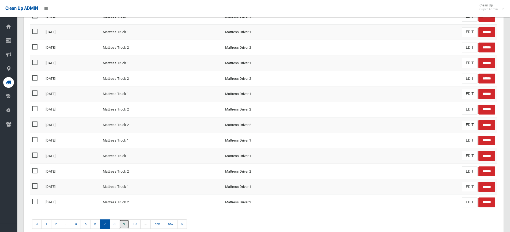
click at [125, 226] on link "9" at bounding box center [124, 224] width 10 height 9
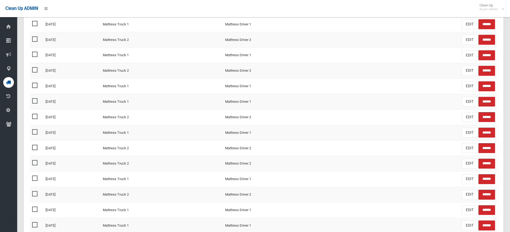
scroll to position [161, 0]
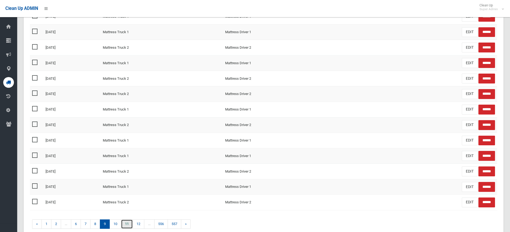
click at [128, 223] on link "11" at bounding box center [127, 224] width 12 height 9
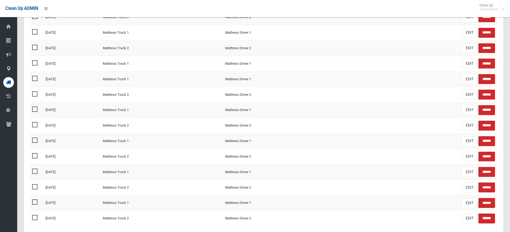
scroll to position [161, 0]
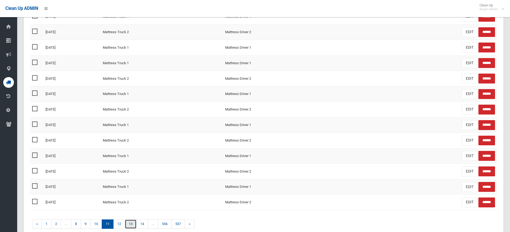
click at [134, 224] on link "13" at bounding box center [131, 224] width 12 height 9
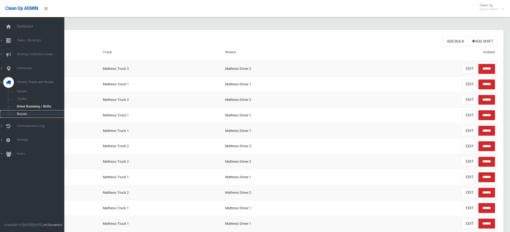
click at [18, 114] on span "Routes" at bounding box center [39, 114] width 48 height 4
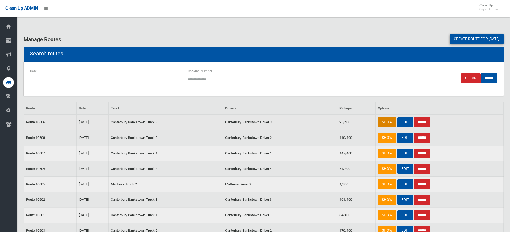
click at [381, 121] on link "SHOW" at bounding box center [387, 123] width 19 height 10
click at [404, 123] on link "EDIT" at bounding box center [405, 123] width 16 height 10
click at [457, 38] on link "Create route for tomorrow" at bounding box center [477, 39] width 54 height 10
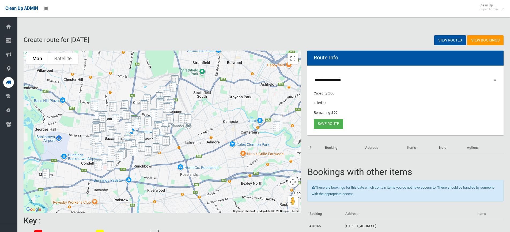
click at [363, 80] on select "**********" at bounding box center [405, 80] width 183 height 10
click at [360, 35] on div "View Bookings View Routes" at bounding box center [385, 40] width 243 height 21
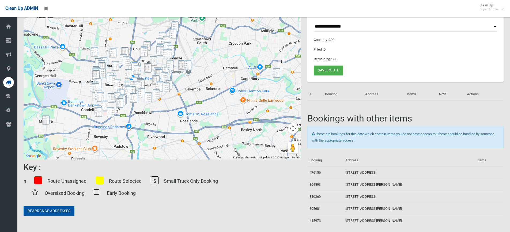
scroll to position [61, 0]
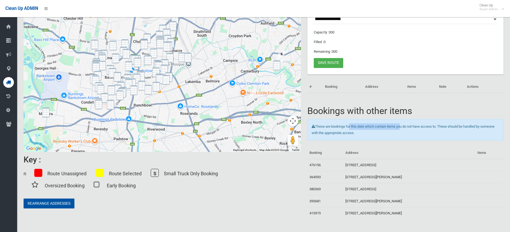
drag, startPoint x: 348, startPoint y: 130, endPoint x: 401, endPoint y: 130, distance: 52.7
click at [401, 130] on div "These are bookings for this date which contain items you do not have access to.…" at bounding box center [405, 129] width 196 height 21
click at [411, 131] on div "These are bookings for this date which contain items you do not have access to.…" at bounding box center [405, 129] width 196 height 21
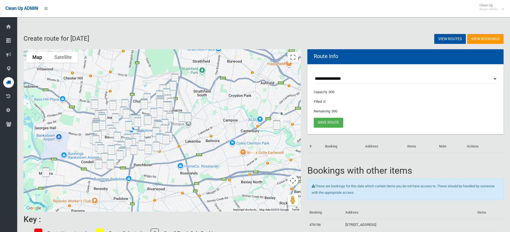
scroll to position [0, 0]
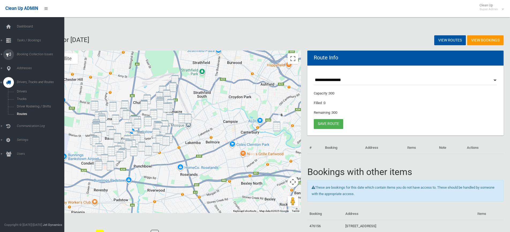
click at [30, 54] on span "Booking Collection Issues" at bounding box center [41, 54] width 53 height 4
click at [34, 40] on span "Tasks / Bookings" at bounding box center [41, 41] width 53 height 4
click at [24, 88] on span "Report" at bounding box center [39, 87] width 48 height 4
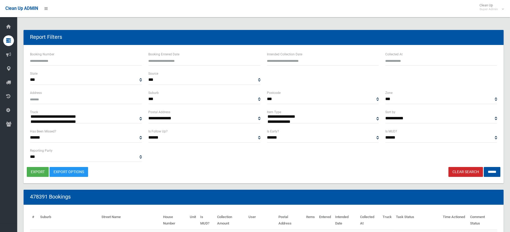
select select
type input "**********"
click at [296, 60] on input "text" at bounding box center [323, 61] width 112 height 10
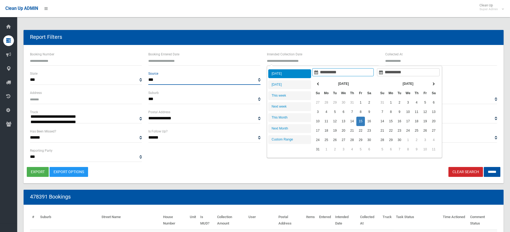
type input "**********"
click at [182, 80] on select "*** ******* ********" at bounding box center [204, 80] width 112 height 10
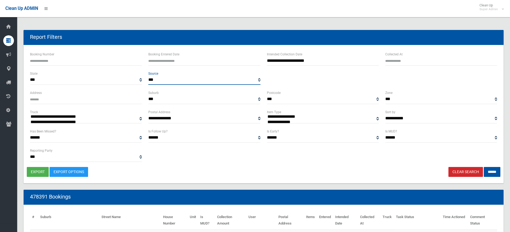
select select "*******"
click at [148, 75] on select "*** ******* ********" at bounding box center [204, 80] width 112 height 10
click at [285, 59] on input "**********" at bounding box center [323, 61] width 112 height 10
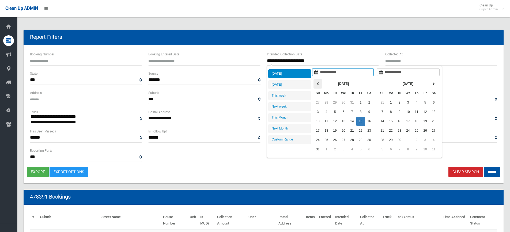
click at [318, 84] on icon at bounding box center [318, 83] width 2 height 3
type input "**********"
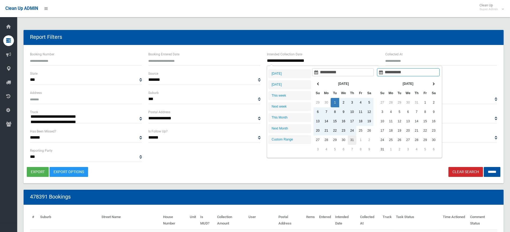
type input "**********"
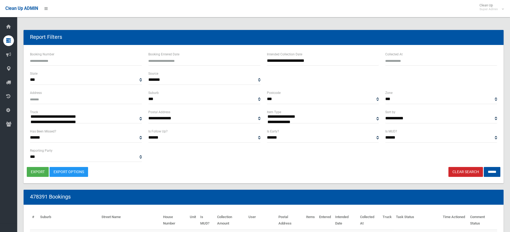
scroll to position [27, 0]
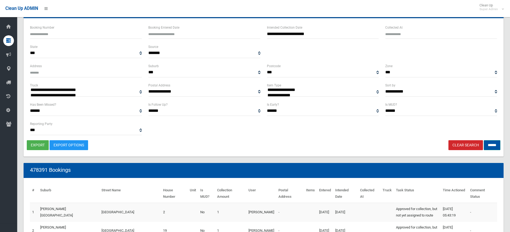
click at [493, 146] on input "******" at bounding box center [492, 145] width 17 height 10
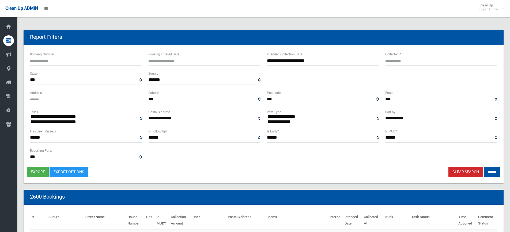
select select
click at [412, 138] on select "****** *** **" at bounding box center [441, 138] width 112 height 10
click at [195, 81] on select "*** ******* ********" at bounding box center [204, 80] width 112 height 10
select select
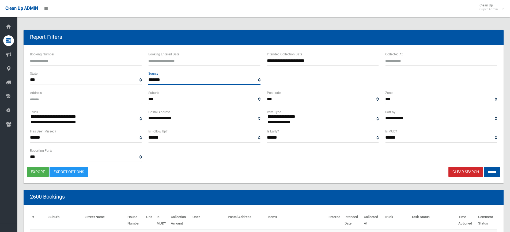
click at [148, 75] on select "*** ******* ********" at bounding box center [204, 80] width 112 height 10
click at [405, 136] on select "****** *** **" at bounding box center [441, 138] width 112 height 10
select select "*"
click at [385, 133] on select "****** *** **" at bounding box center [441, 138] width 112 height 10
click at [493, 171] on input "******" at bounding box center [492, 172] width 17 height 10
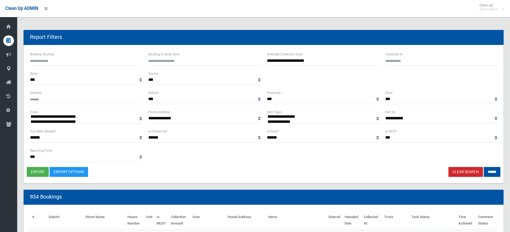
select select
click at [70, 173] on link "Export Options" at bounding box center [69, 172] width 39 height 10
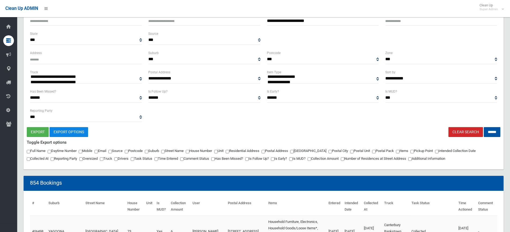
scroll to position [54, 0]
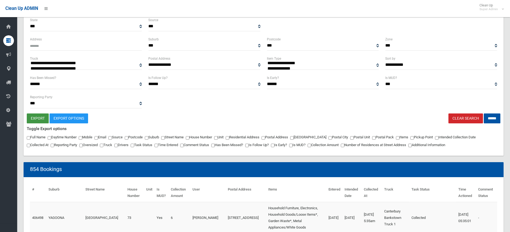
click at [37, 117] on button "export" at bounding box center [38, 119] width 22 height 10
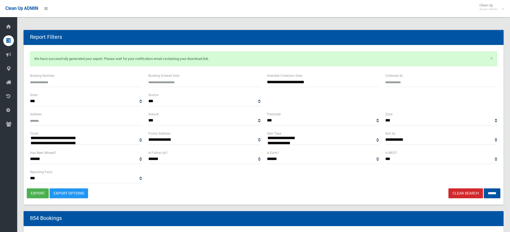
select select
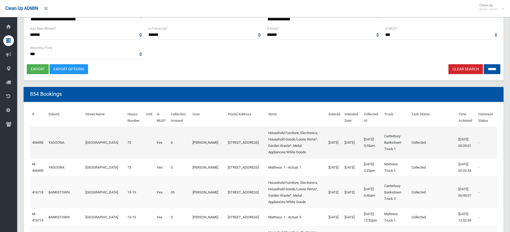
scroll to position [134, 0]
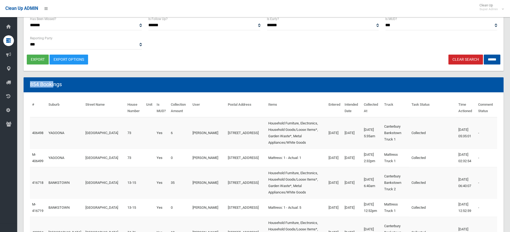
drag, startPoint x: 30, startPoint y: 85, endPoint x: 54, endPoint y: 85, distance: 23.8
click at [54, 85] on header "854 Bookings" at bounding box center [46, 84] width 45 height 10
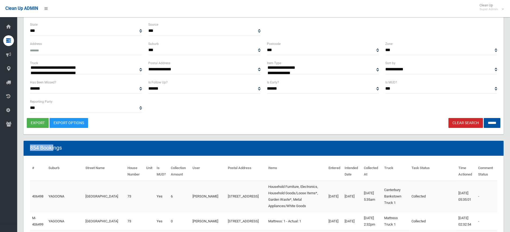
scroll to position [54, 0]
